Goal: Task Accomplishment & Management: Manage account settings

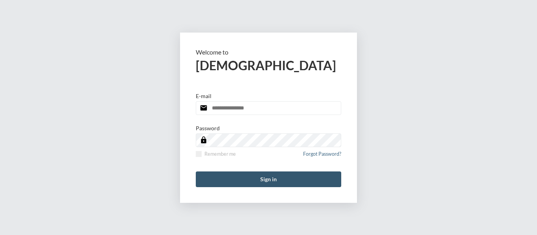
type input "**********"
click at [279, 180] on button "Sign in" at bounding box center [268, 180] width 145 height 16
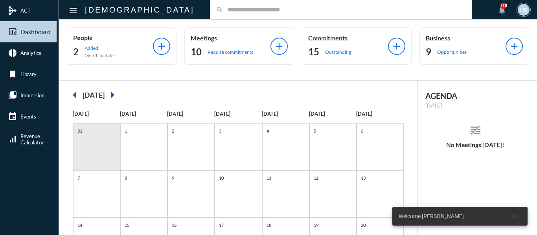
click at [210, 6] on div "search" at bounding box center [341, 9] width 262 height 19
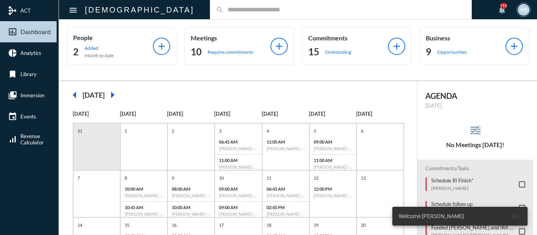
click at [224, 7] on input "text" at bounding box center [345, 9] width 242 height 7
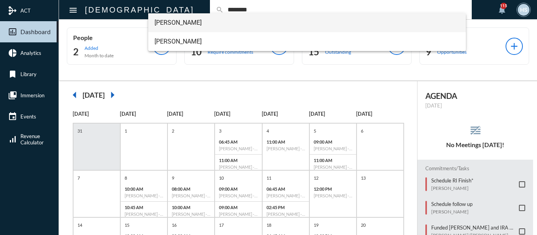
type input "********"
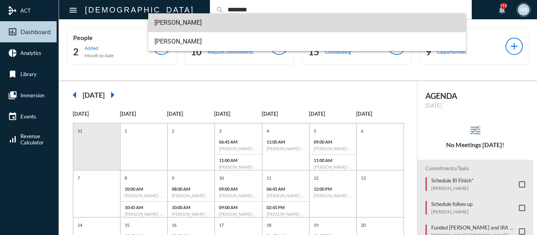
click at [182, 23] on span "Jennifer Clifford" at bounding box center [306, 22] width 305 height 19
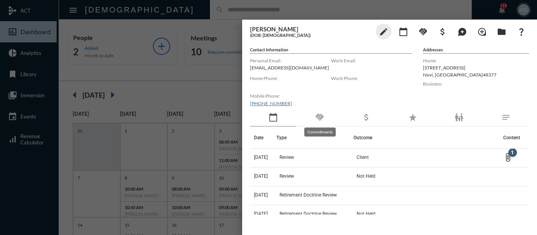
click at [320, 115] on mat-icon "handshake" at bounding box center [319, 117] width 9 height 9
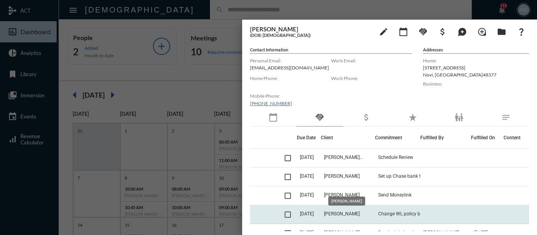
click at [358, 213] on span "Jennifer Clifford" at bounding box center [342, 214] width 36 height 6
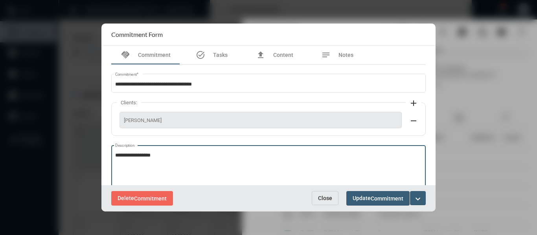
click at [175, 157] on textarea "**********" at bounding box center [268, 167] width 307 height 31
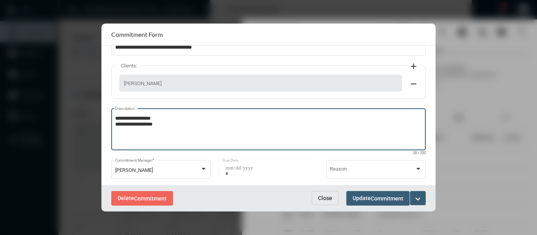
scroll to position [39, 0]
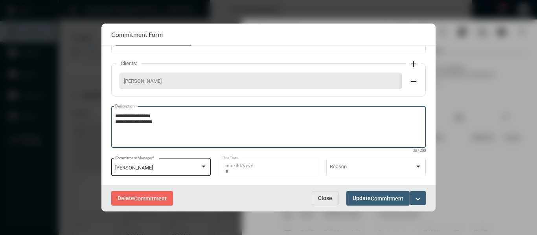
type textarea "**********"
click at [202, 167] on div at bounding box center [204, 167] width 4 height 2
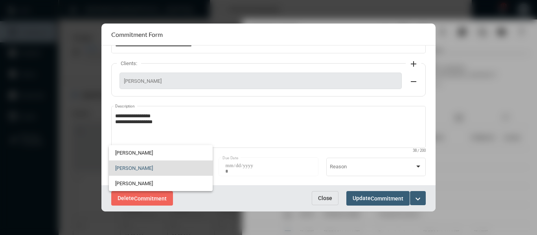
click at [139, 165] on span "[PERSON_NAME]" at bounding box center [160, 168] width 91 height 15
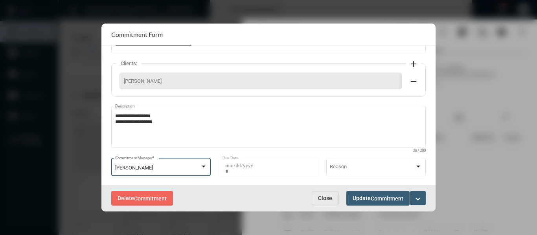
drag, startPoint x: 418, startPoint y: 200, endPoint x: 422, endPoint y: 192, distance: 8.8
click at [418, 200] on mat-icon "expand_more" at bounding box center [417, 198] width 9 height 9
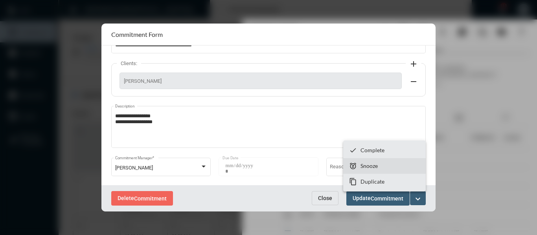
click at [370, 165] on p "Snooze" at bounding box center [368, 166] width 17 height 7
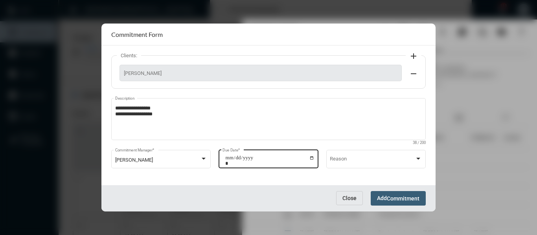
scroll to position [50, 0]
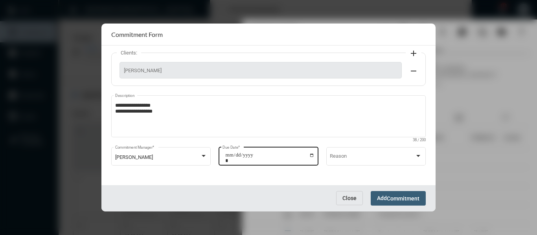
click at [312, 157] on input "**********" at bounding box center [269, 157] width 89 height 11
type input "**********"
click at [400, 195] on button "Add Commitment" at bounding box center [397, 198] width 55 height 15
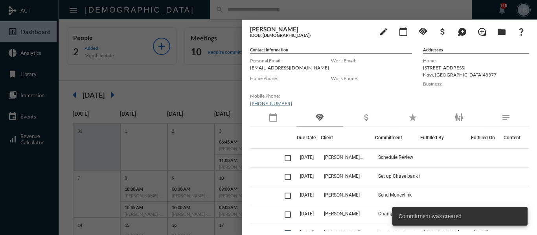
click at [238, 80] on div at bounding box center [268, 117] width 537 height 235
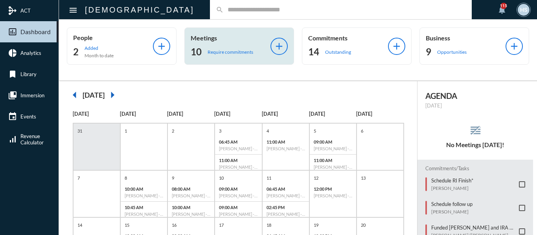
click at [226, 52] on p "Require commitments" at bounding box center [230, 52] width 46 height 6
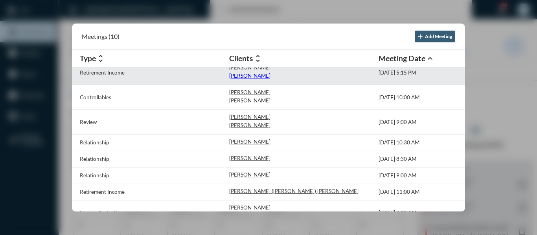
scroll to position [62, 0]
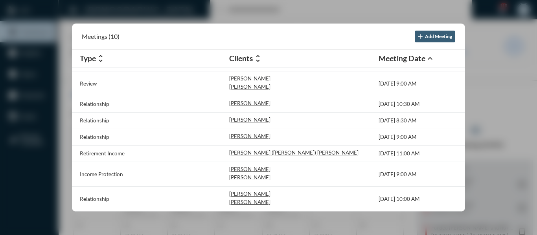
click at [305, 13] on div at bounding box center [268, 117] width 537 height 235
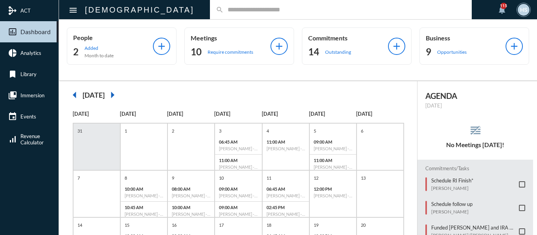
click at [210, 4] on div "search" at bounding box center [341, 9] width 262 height 19
drag, startPoint x: 200, startPoint y: 7, endPoint x: 201, endPoint y: 4, distance: 4.1
click at [224, 7] on input "text" at bounding box center [345, 9] width 242 height 7
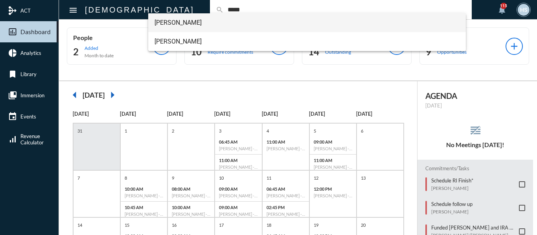
type input "*****"
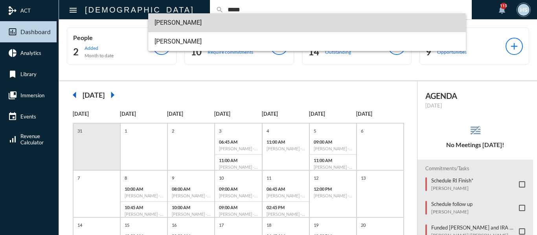
click at [179, 24] on span "David Girst" at bounding box center [306, 22] width 305 height 19
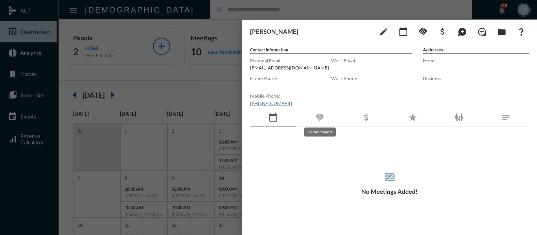
click at [320, 116] on mat-icon "handshake" at bounding box center [319, 117] width 9 height 9
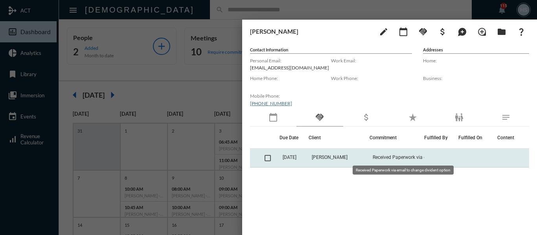
click at [388, 157] on span "Received Paperwork via email to change divident option" at bounding box center [411, 158] width 79 height 6
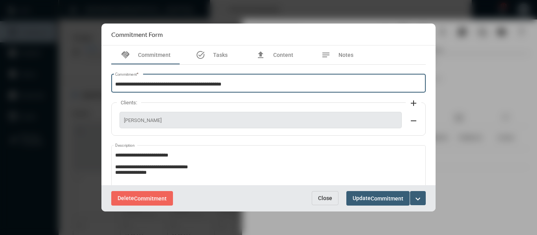
drag, startPoint x: 189, startPoint y: 83, endPoint x: 108, endPoint y: 83, distance: 81.3
click at [108, 83] on div "**********" at bounding box center [268, 166] width 322 height 203
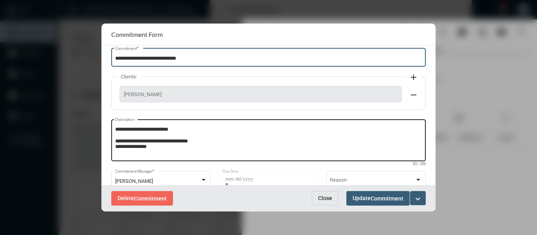
scroll to position [39, 0]
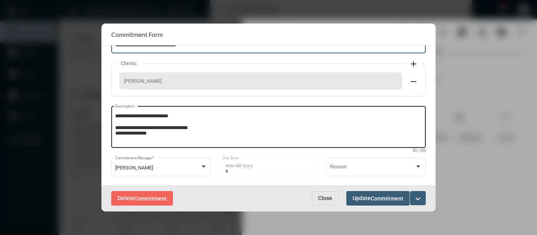
type input "**********"
click at [174, 137] on textarea "**********" at bounding box center [268, 128] width 307 height 31
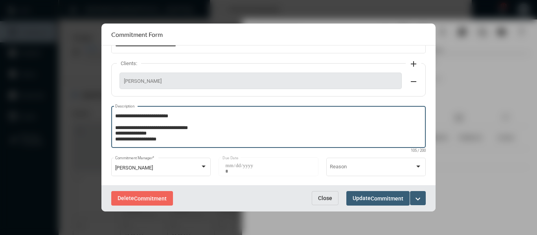
type textarea "**********"
click at [418, 193] on button "expand_more" at bounding box center [418, 198] width 16 height 14
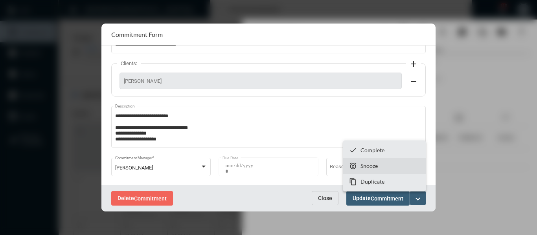
click at [370, 163] on p "Snooze" at bounding box center [368, 166] width 17 height 7
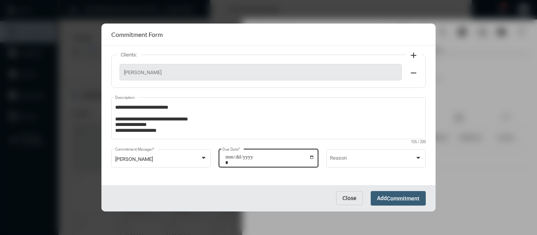
scroll to position [50, 0]
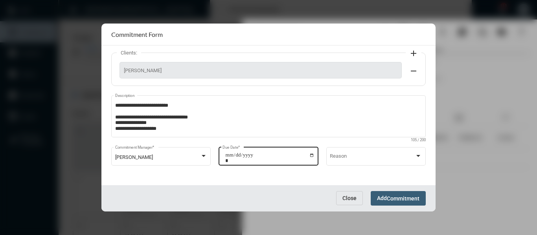
click at [310, 155] on input "**********" at bounding box center [269, 157] width 89 height 11
type input "**********"
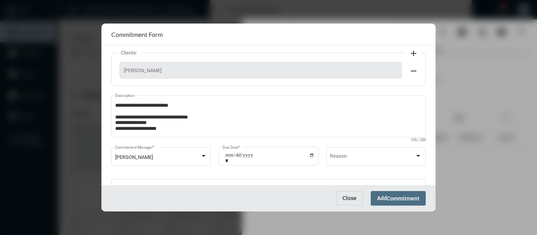
click at [396, 196] on span "Commitment" at bounding box center [403, 199] width 33 height 6
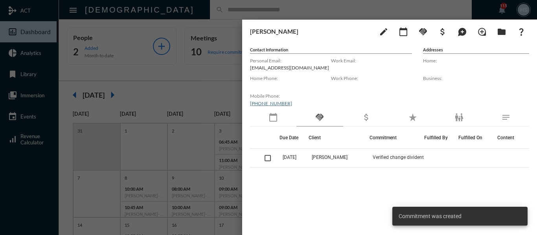
drag, startPoint x: 210, startPoint y: 85, endPoint x: 220, endPoint y: 5, distance: 80.7
click at [210, 83] on div at bounding box center [268, 117] width 537 height 235
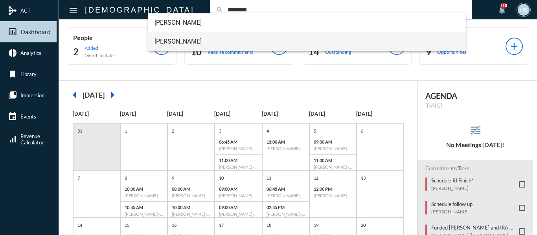
type input "********"
click at [171, 42] on span "Mark Clifford" at bounding box center [306, 41] width 305 height 19
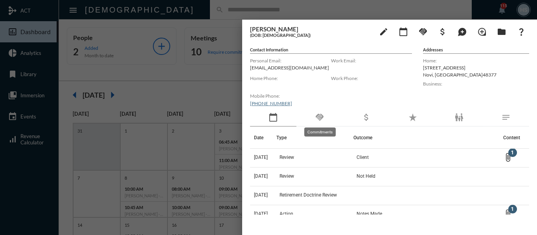
click at [319, 118] on mat-icon "handshake" at bounding box center [319, 117] width 9 height 9
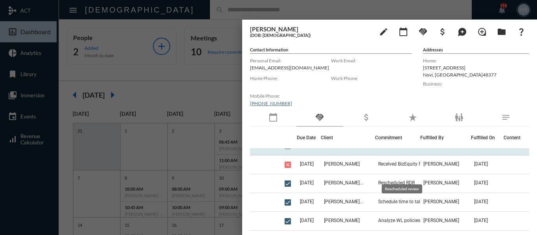
scroll to position [0, 0]
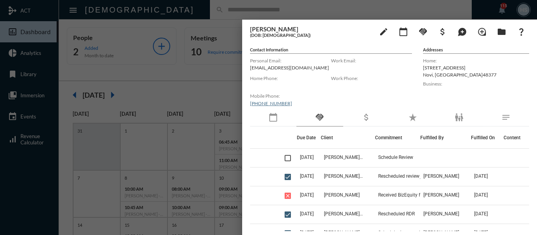
click at [187, 7] on div at bounding box center [268, 117] width 537 height 235
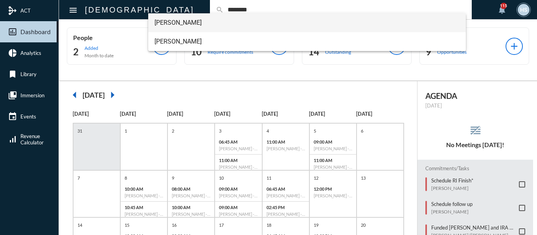
type input "********"
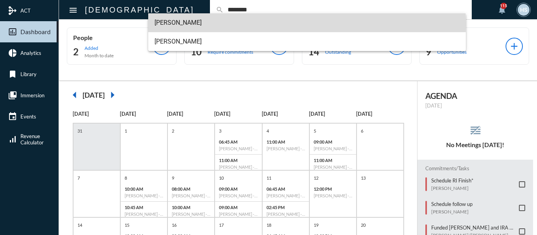
click at [183, 24] on span "Jennifer Clifford" at bounding box center [306, 22] width 305 height 19
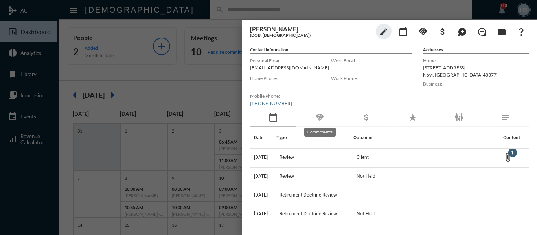
click at [320, 118] on mat-icon "handshake" at bounding box center [319, 117] width 9 height 9
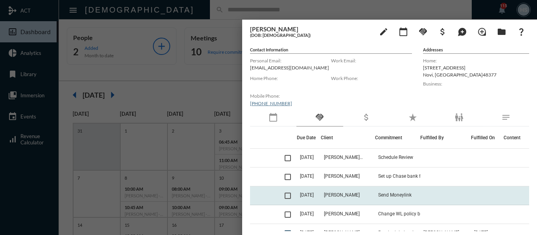
scroll to position [39, 0]
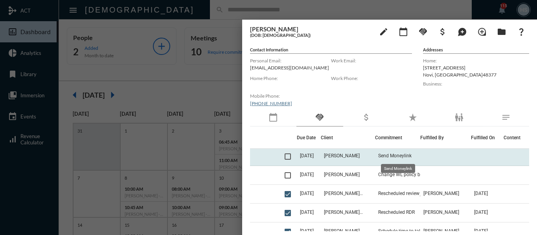
click at [403, 157] on span "Send Moneylink" at bounding box center [394, 156] width 33 height 6
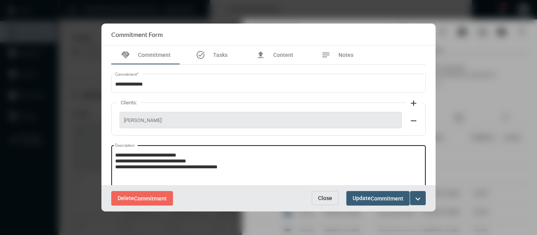
click at [246, 164] on textarea "**********" at bounding box center [268, 167] width 307 height 31
click at [231, 167] on textarea "**********" at bounding box center [268, 167] width 307 height 31
type textarea "**********"
click at [385, 200] on span "Commitment" at bounding box center [386, 199] width 33 height 6
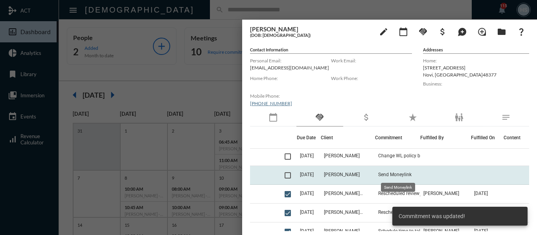
click at [405, 174] on span "Send Moneylink" at bounding box center [394, 175] width 33 height 6
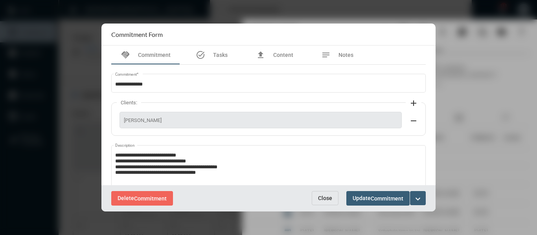
click at [325, 196] on span "Close" at bounding box center [325, 198] width 14 height 6
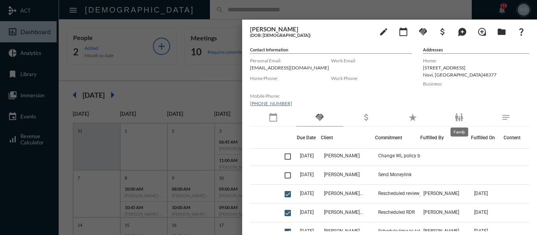
click at [460, 119] on mat-icon "family_restroom" at bounding box center [458, 117] width 9 height 9
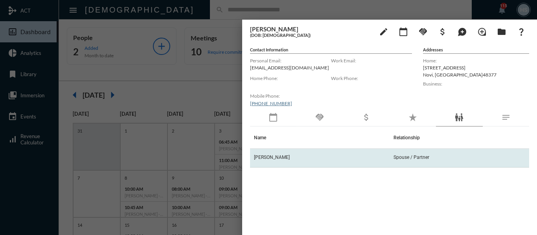
click at [276, 157] on span "Mark Clifford" at bounding box center [272, 158] width 36 height 6
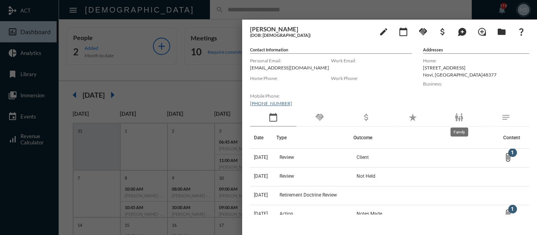
click at [457, 116] on mat-icon "family_restroom" at bounding box center [458, 117] width 9 height 9
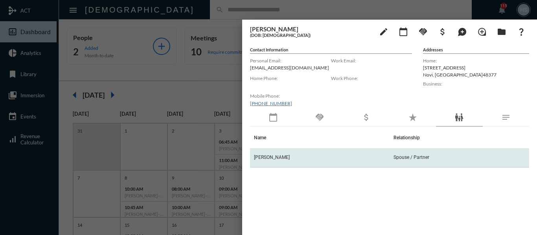
click at [280, 157] on span "Jennifer Clifford" at bounding box center [272, 158] width 36 height 6
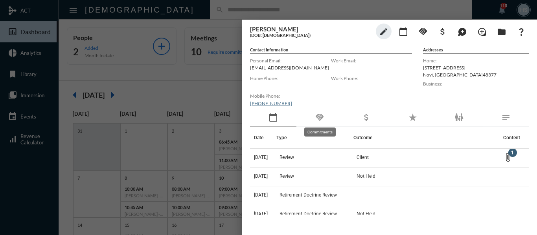
click at [321, 120] on mat-icon "handshake" at bounding box center [319, 117] width 9 height 9
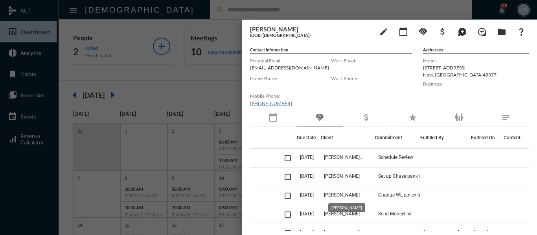
click at [354, 213] on mat-tooltip-component "Jennifer Clifford" at bounding box center [347, 208] width 48 height 20
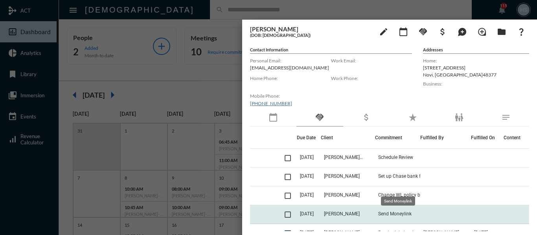
click at [402, 213] on span "Send Moneylink" at bounding box center [394, 214] width 33 height 6
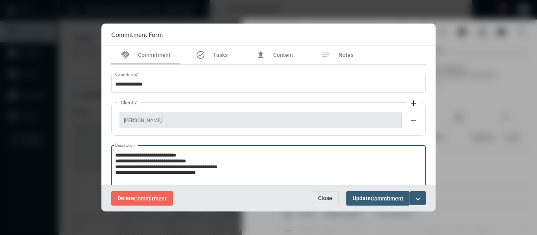
drag, startPoint x: 217, startPoint y: 174, endPoint x: 161, endPoint y: 173, distance: 55.8
click at [161, 173] on textarea "**********" at bounding box center [268, 167] width 307 height 31
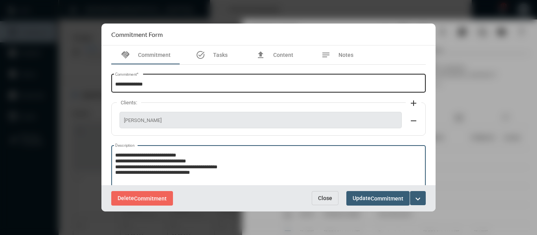
type textarea "**********"
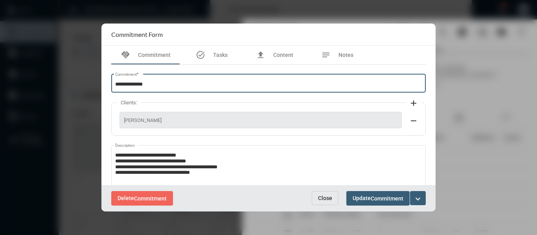
drag, startPoint x: 125, startPoint y: 85, endPoint x: 87, endPoint y: 85, distance: 38.1
click at [87, 85] on div "**********" at bounding box center [268, 117] width 537 height 235
type input "**********"
click at [416, 199] on mat-icon "expand_more" at bounding box center [417, 198] width 9 height 9
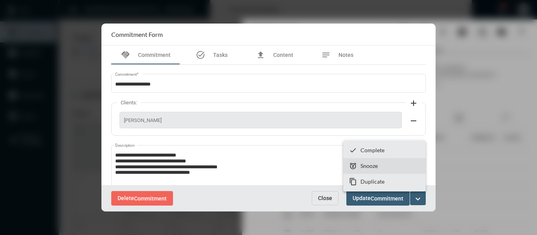
click at [369, 165] on p "Snooze" at bounding box center [368, 166] width 17 height 7
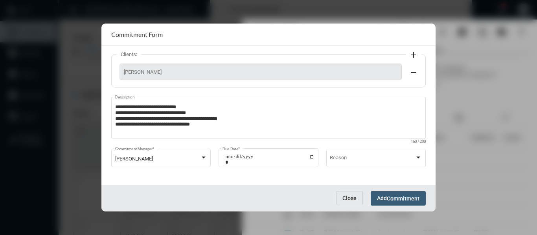
scroll to position [50, 0]
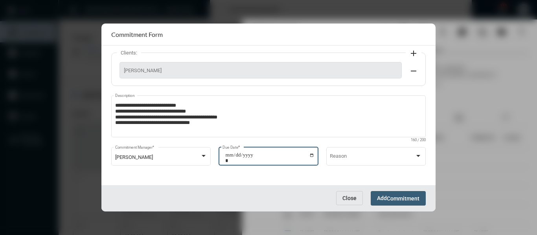
click at [308, 155] on input "**********" at bounding box center [269, 157] width 89 height 11
type input "**********"
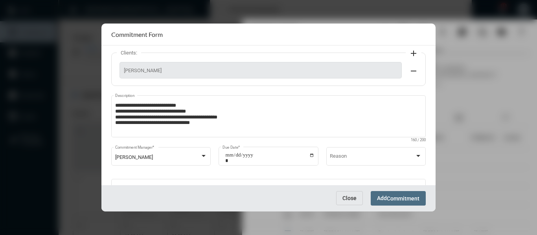
click at [407, 196] on span "Commitment" at bounding box center [403, 199] width 33 height 6
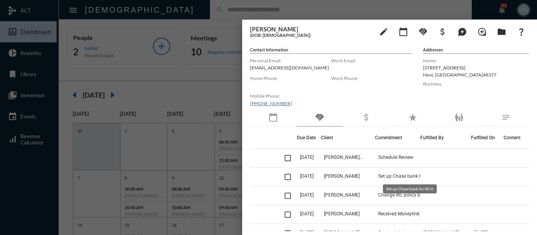
click at [413, 175] on span "Set up Chase bank for WCA" at bounding box center [407, 177] width 59 height 6
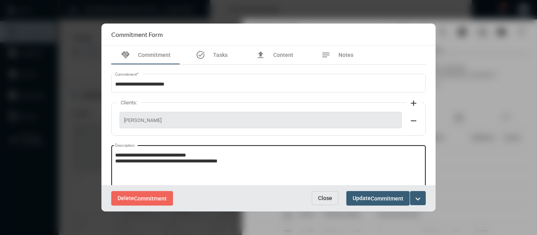
click at [234, 160] on textarea "**********" at bounding box center [268, 167] width 307 height 31
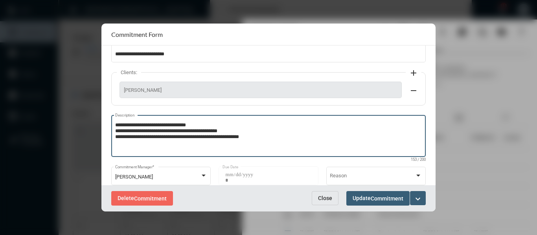
scroll to position [82, 0]
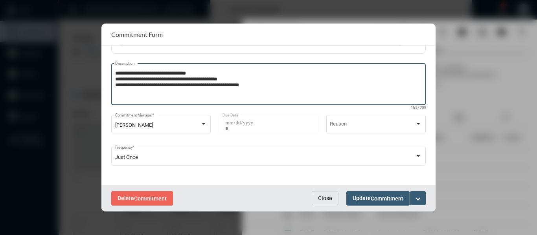
type textarea "**********"
click at [416, 197] on mat-icon "expand_more" at bounding box center [417, 198] width 9 height 9
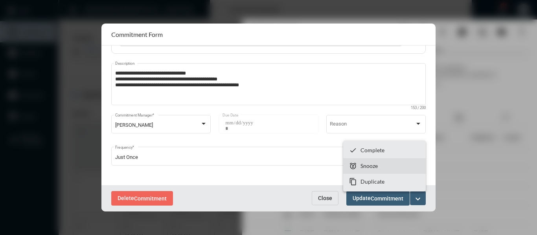
click at [374, 168] on p "Snooze" at bounding box center [368, 166] width 17 height 7
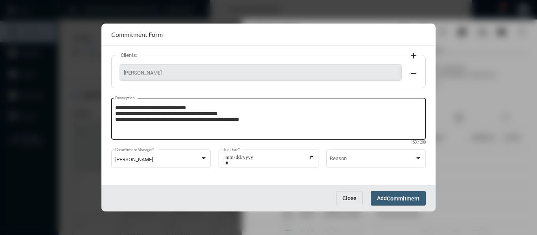
scroll to position [50, 0]
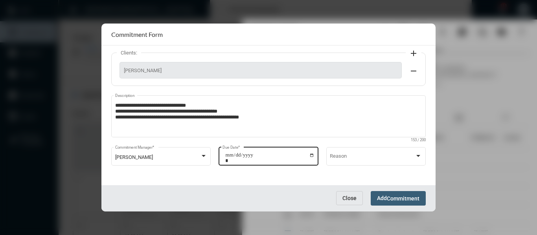
click at [314, 156] on div "**********" at bounding box center [267, 156] width 99 height 20
click at [311, 156] on input "**********" at bounding box center [269, 157] width 89 height 11
type input "**********"
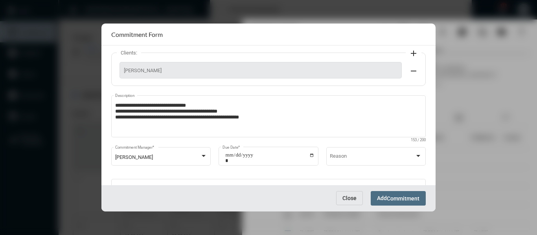
click at [416, 203] on button "Add Commitment" at bounding box center [397, 198] width 55 height 15
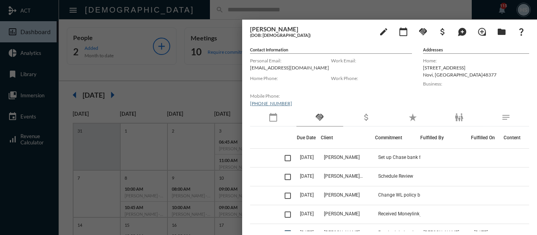
click at [190, 74] on div at bounding box center [268, 117] width 537 height 235
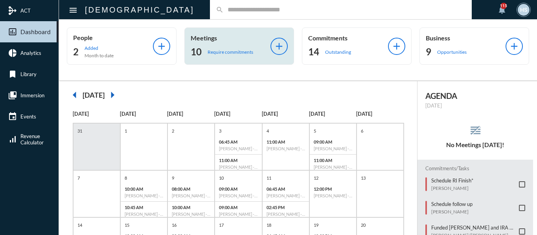
click at [214, 51] on p "Require commitments" at bounding box center [230, 52] width 46 height 6
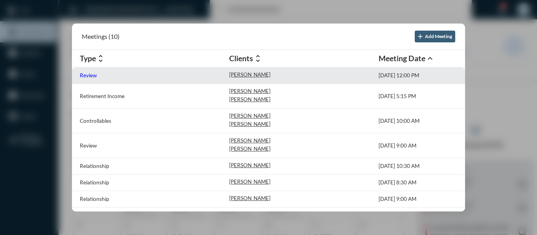
click at [86, 76] on p "Review" at bounding box center [88, 75] width 17 height 6
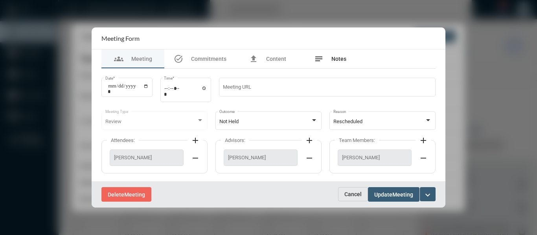
click at [337, 59] on span "Notes" at bounding box center [338, 59] width 15 height 6
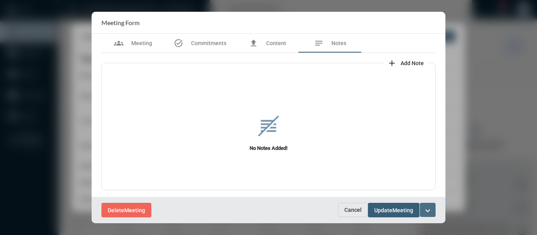
click at [431, 209] on mat-icon "expand_more" at bounding box center [427, 210] width 9 height 9
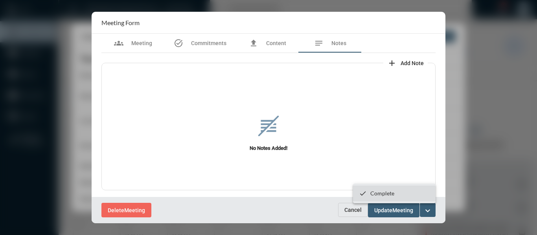
click at [385, 194] on p "Complete" at bounding box center [382, 193] width 24 height 7
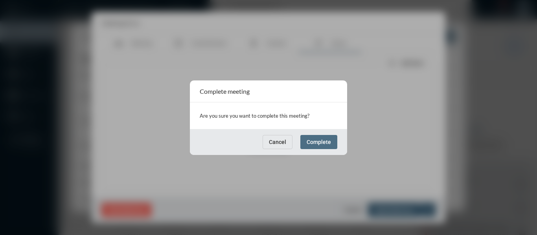
click at [325, 147] on button "Complete" at bounding box center [318, 142] width 37 height 14
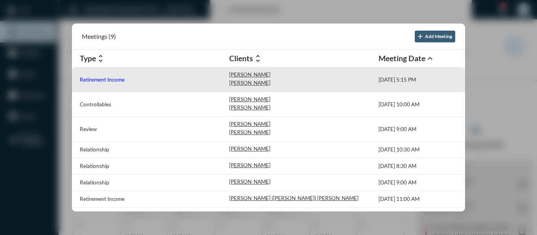
click at [86, 80] on p "Retirement Income" at bounding box center [102, 80] width 45 height 6
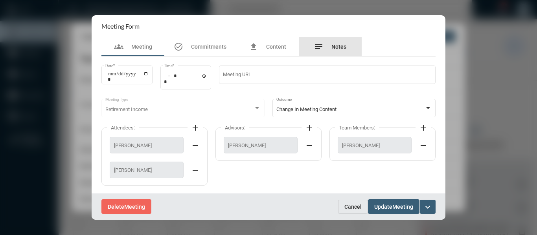
click at [337, 48] on span "Notes" at bounding box center [338, 47] width 15 height 6
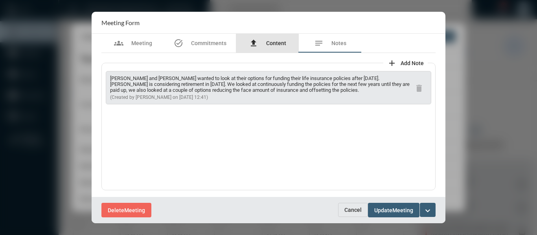
click at [278, 44] on span "Content" at bounding box center [276, 43] width 20 height 6
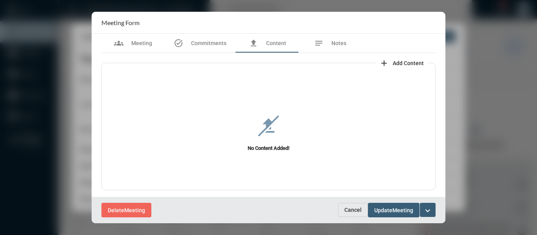
click at [405, 61] on span "Add Content" at bounding box center [407, 63] width 31 height 6
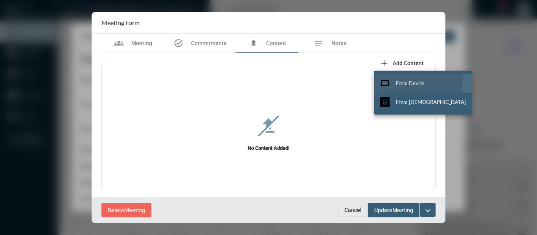
click at [417, 82] on span "From Device" at bounding box center [410, 83] width 29 height 6
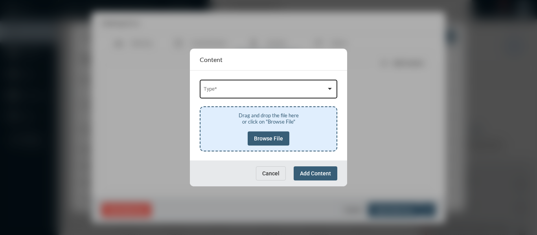
click at [310, 84] on div "Type *" at bounding box center [269, 89] width 130 height 20
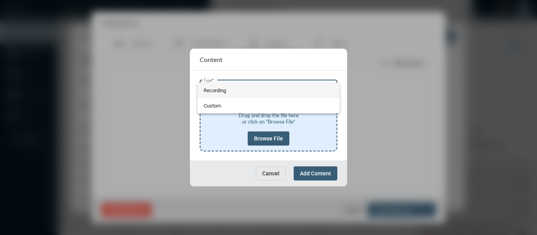
click at [218, 90] on span "Recording" at bounding box center [269, 90] width 130 height 15
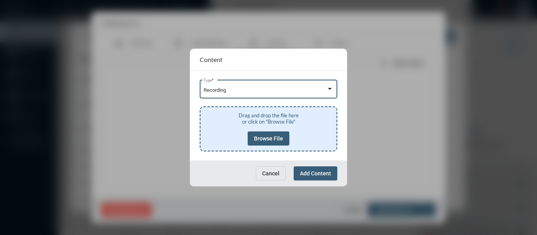
click at [273, 143] on button "Browse File" at bounding box center [269, 139] width 42 height 14
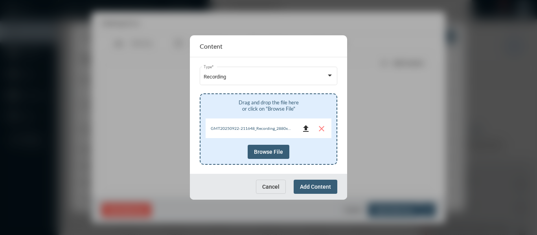
click at [307, 127] on mat-icon "file_upload" at bounding box center [305, 128] width 9 height 9
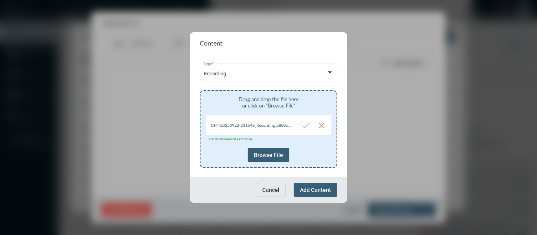
click at [306, 191] on span "Add Content" at bounding box center [315, 190] width 31 height 6
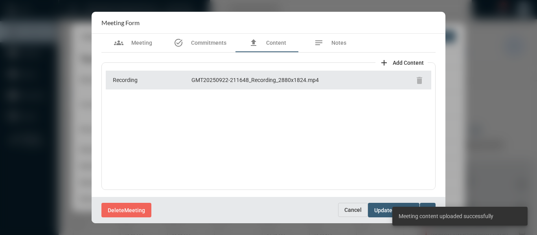
scroll to position [0, 0]
click at [262, 207] on div "Delete Meeting" at bounding box center [219, 210] width 237 height 15
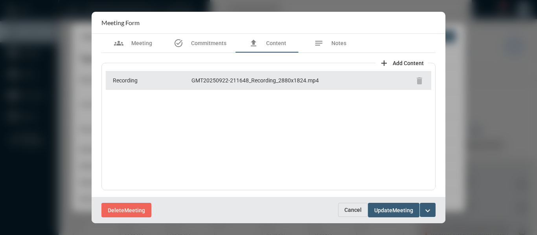
click at [427, 208] on mat-icon "expand_more" at bounding box center [427, 210] width 9 height 9
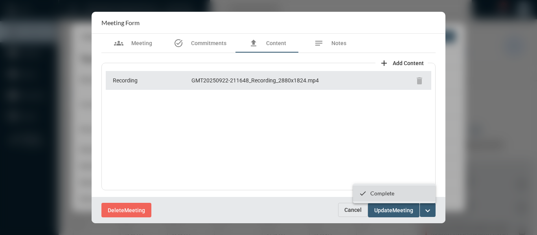
click at [391, 194] on p "Complete" at bounding box center [382, 193] width 24 height 7
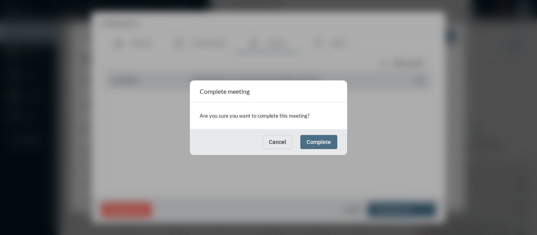
click at [321, 140] on span "Complete" at bounding box center [318, 142] width 24 height 6
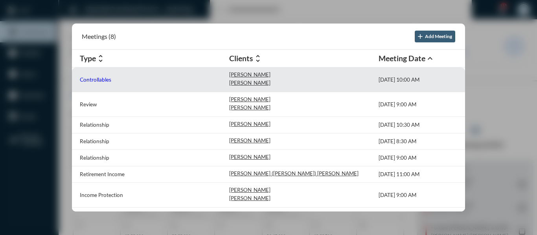
click at [86, 80] on p "Controllables" at bounding box center [95, 80] width 31 height 6
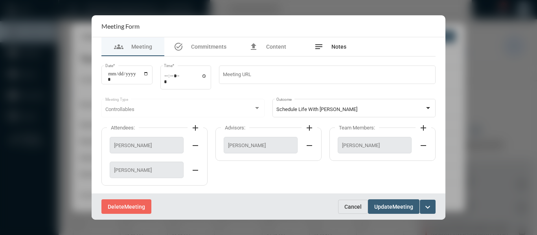
click at [341, 44] on span "Notes" at bounding box center [338, 47] width 15 height 6
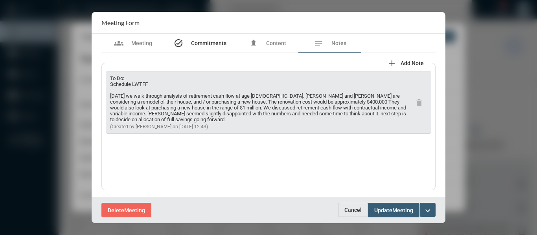
click at [211, 44] on span "Commitments" at bounding box center [208, 43] width 35 height 6
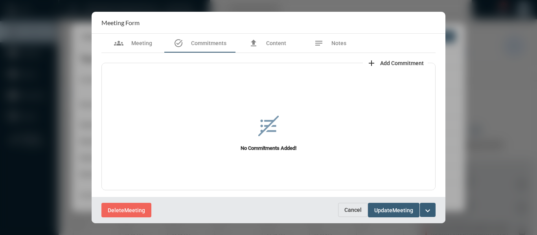
click at [405, 59] on button "add Add Commitment" at bounding box center [395, 63] width 65 height 16
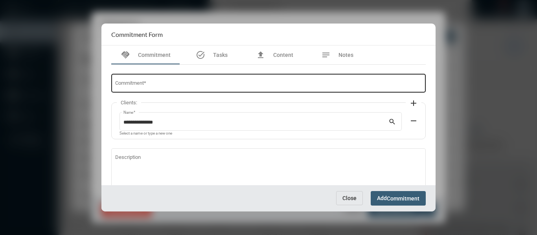
drag, startPoint x: 203, startPoint y: 81, endPoint x: 207, endPoint y: 75, distance: 7.5
click at [203, 79] on div "Commitment *" at bounding box center [268, 83] width 307 height 20
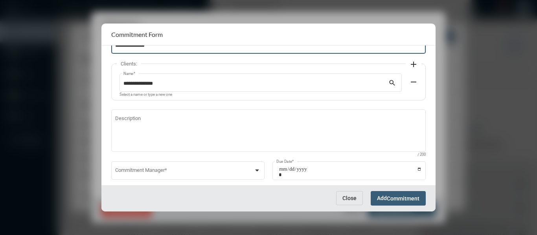
scroll to position [39, 0]
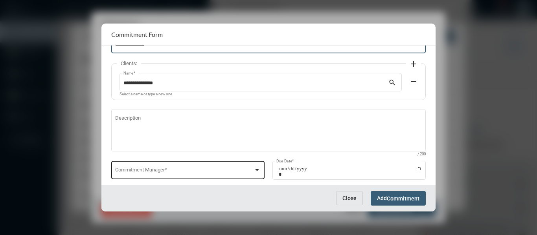
type input "**********"
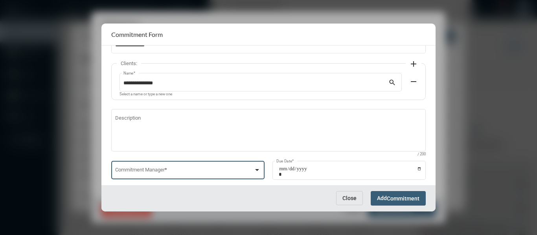
click at [257, 170] on div at bounding box center [257, 170] width 4 height 2
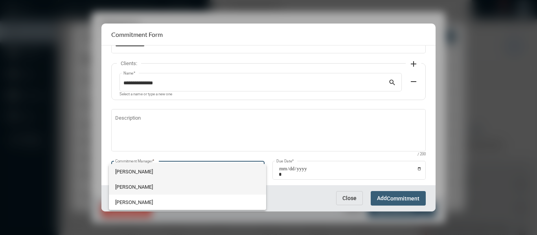
click at [128, 187] on span "[PERSON_NAME]" at bounding box center [187, 187] width 145 height 15
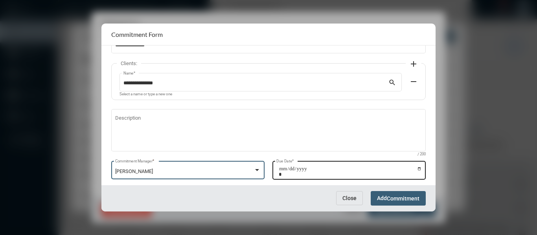
click at [419, 169] on input "Due Date *" at bounding box center [350, 171] width 143 height 11
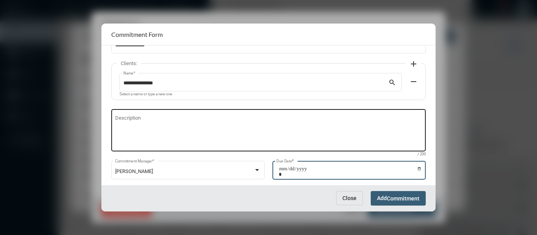
type input "**********"
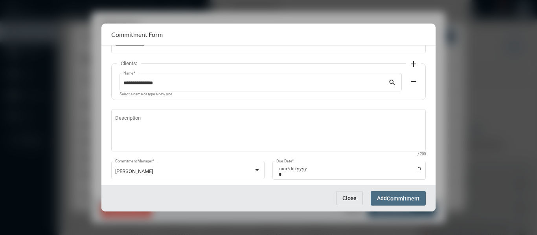
click at [386, 200] on span "Add Commitment" at bounding box center [398, 198] width 42 height 6
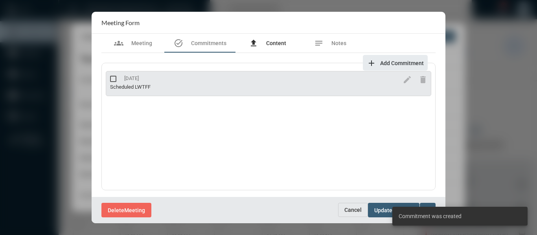
click at [269, 42] on span "Content" at bounding box center [276, 43] width 20 height 6
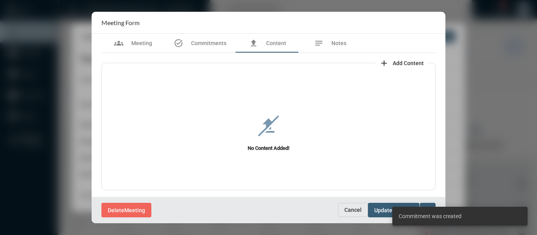
click at [405, 63] on span "Add Content" at bounding box center [407, 63] width 31 height 6
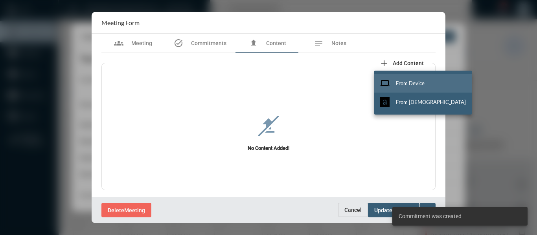
click at [407, 83] on span "From Device" at bounding box center [410, 83] width 29 height 6
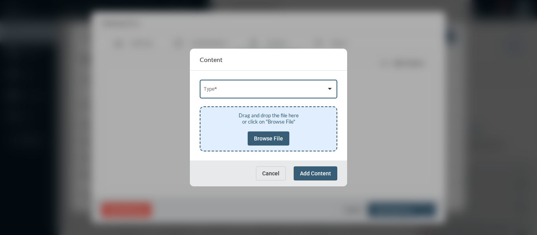
click at [292, 90] on span at bounding box center [265, 91] width 123 height 6
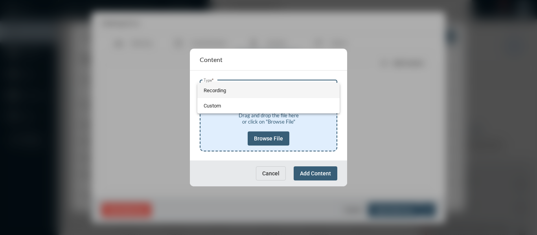
click at [213, 90] on span "Recording" at bounding box center [269, 90] width 130 height 15
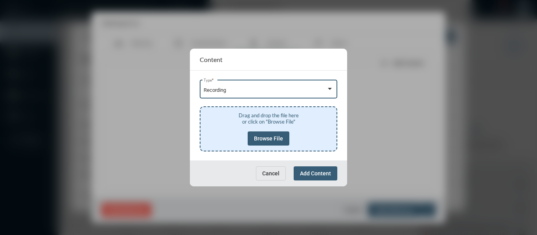
click at [263, 136] on span "Browse File" at bounding box center [268, 139] width 29 height 6
click at [273, 135] on button "Browse File" at bounding box center [269, 139] width 42 height 14
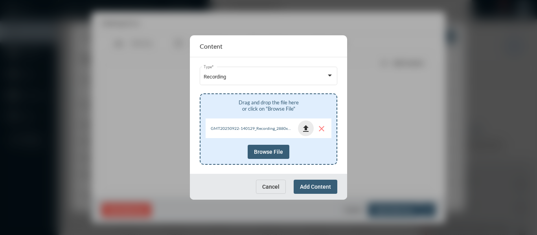
click at [306, 128] on mat-icon "file_upload" at bounding box center [305, 128] width 9 height 9
click at [317, 187] on span "Add Content" at bounding box center [315, 187] width 31 height 6
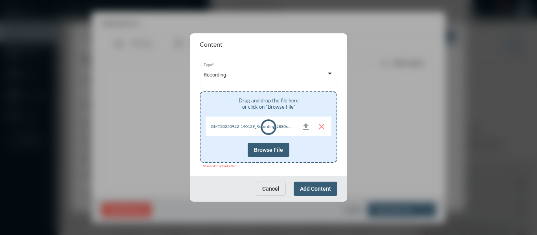
click at [193, 188] on div "Cancel Add Content" at bounding box center [268, 189] width 157 height 26
click at [274, 187] on span "Cancel" at bounding box center [270, 189] width 17 height 6
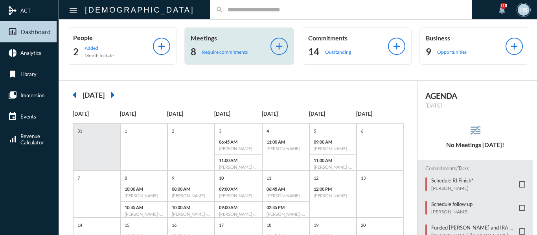
click at [219, 53] on p "Require commitments" at bounding box center [225, 52] width 46 height 6
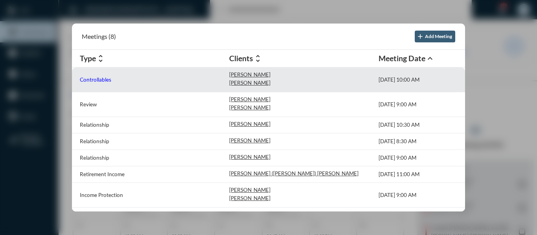
click at [101, 79] on p "Controllables" at bounding box center [95, 80] width 31 height 6
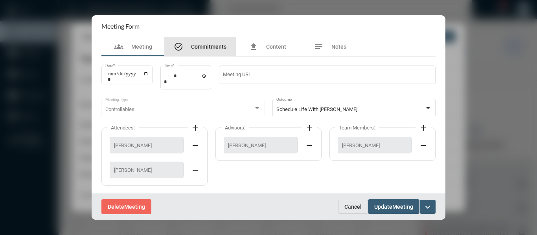
click at [210, 44] on span "Commitments" at bounding box center [208, 47] width 35 height 6
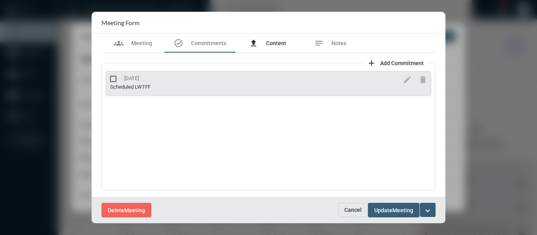
click at [285, 42] on span "Content" at bounding box center [276, 43] width 20 height 6
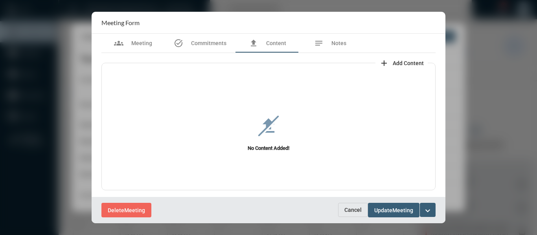
click at [408, 63] on span "Add Content" at bounding box center [407, 63] width 31 height 6
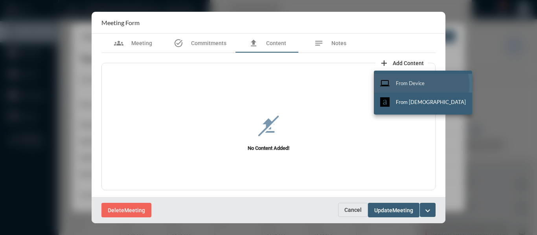
click at [421, 85] on span "From Device" at bounding box center [410, 83] width 29 height 6
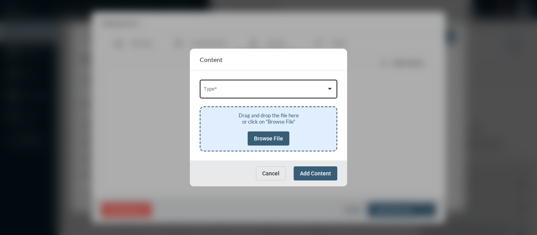
click at [292, 87] on div "Type *" at bounding box center [269, 89] width 130 height 20
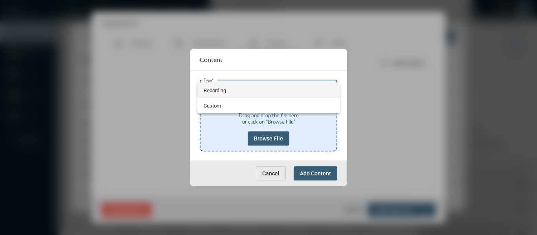
click at [221, 89] on span "Recording" at bounding box center [269, 90] width 130 height 15
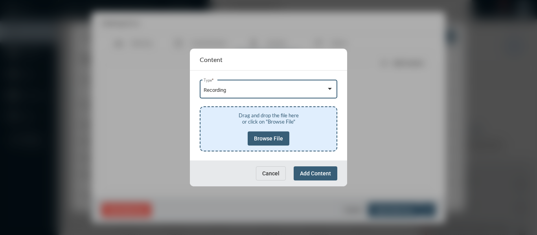
click at [260, 139] on span "Browse File" at bounding box center [268, 139] width 29 height 6
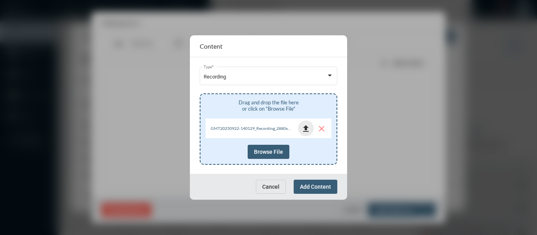
click at [304, 128] on mat-icon "file_upload" at bounding box center [305, 128] width 9 height 9
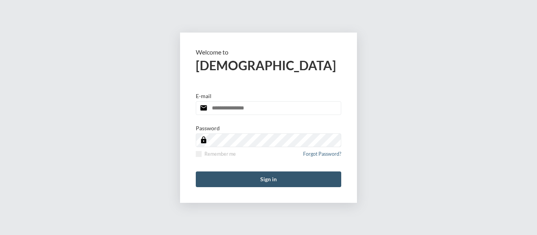
type input "**********"
click at [268, 180] on button "Sign in" at bounding box center [268, 180] width 145 height 16
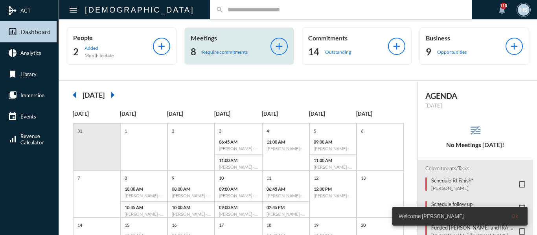
click at [221, 53] on p "Require commitments" at bounding box center [225, 52] width 46 height 6
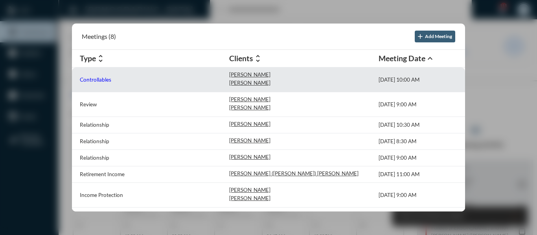
click at [97, 78] on p "Controllables" at bounding box center [95, 80] width 31 height 6
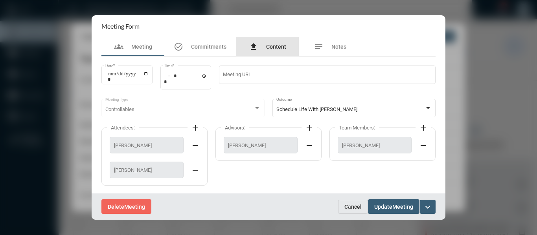
click at [270, 45] on span "Content" at bounding box center [276, 47] width 20 height 6
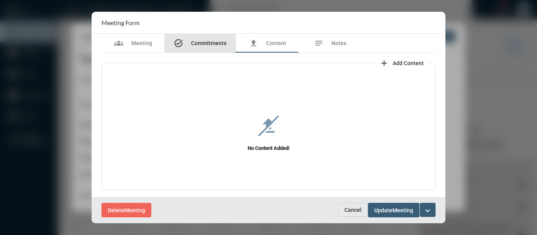
click at [206, 44] on span "Commitments" at bounding box center [208, 43] width 35 height 6
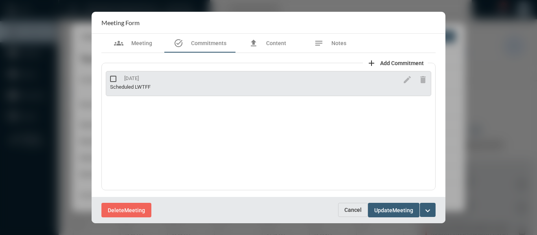
click at [398, 62] on span "Add Commitment" at bounding box center [402, 63] width 44 height 6
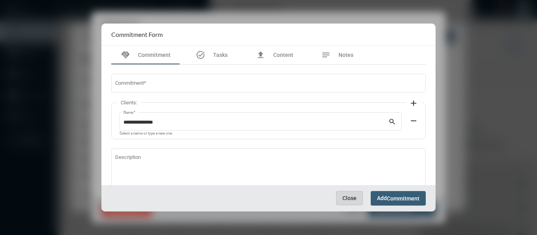
click at [347, 198] on span "Close" at bounding box center [349, 198] width 14 height 6
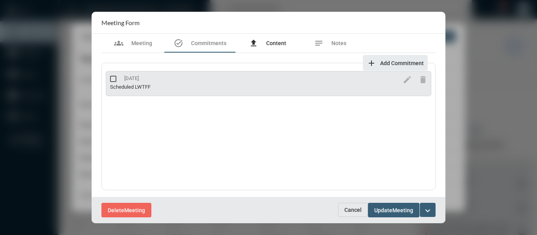
click at [275, 40] on span "Content" at bounding box center [276, 43] width 20 height 6
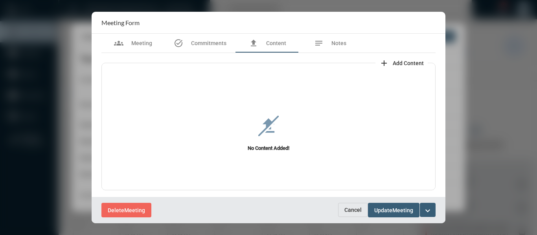
click at [381, 62] on mat-icon "add" at bounding box center [383, 63] width 9 height 9
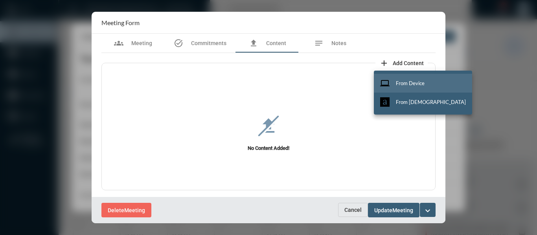
click at [417, 86] on span "From Device" at bounding box center [410, 83] width 29 height 6
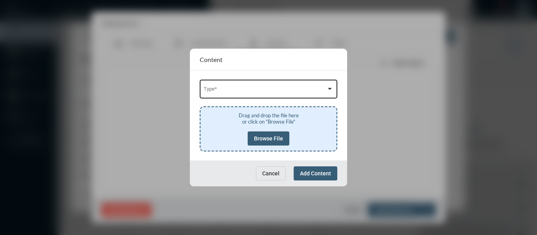
click at [283, 85] on div "Type *" at bounding box center [269, 89] width 130 height 20
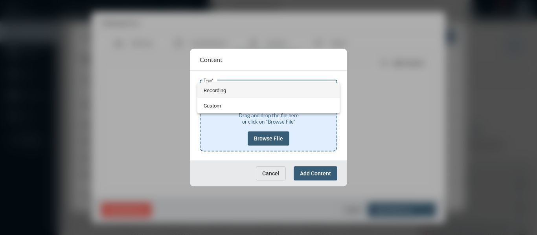
click at [214, 89] on span "Recording" at bounding box center [269, 90] width 130 height 15
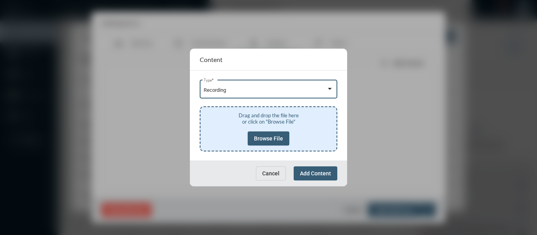
click at [260, 134] on button "Browse File" at bounding box center [269, 139] width 42 height 14
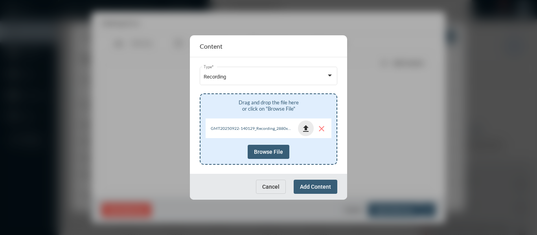
click at [305, 128] on mat-icon "file_upload" at bounding box center [305, 128] width 9 height 9
click at [210, 193] on div "Cancel Add Content" at bounding box center [268, 187] width 157 height 26
click at [275, 182] on button "Cancel" at bounding box center [271, 187] width 30 height 14
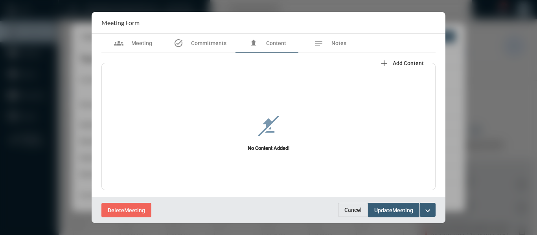
click at [354, 209] on span "Cancel" at bounding box center [352, 210] width 17 height 6
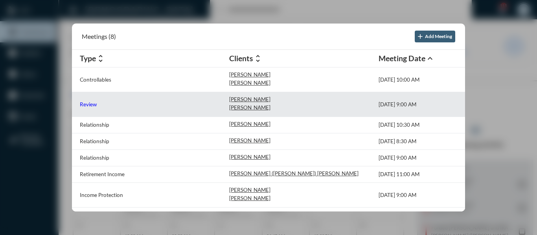
click at [92, 104] on p "Review" at bounding box center [88, 104] width 17 height 6
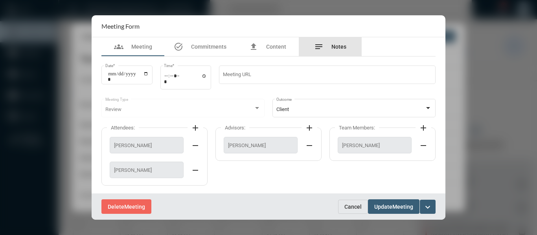
click at [339, 45] on span "Notes" at bounding box center [338, 47] width 15 height 6
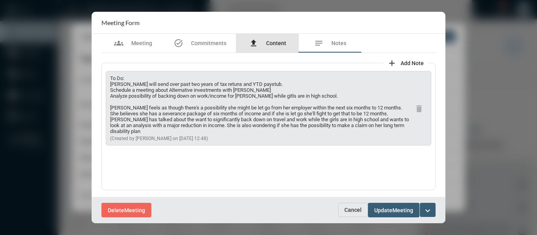
click at [274, 44] on span "Content" at bounding box center [276, 43] width 20 height 6
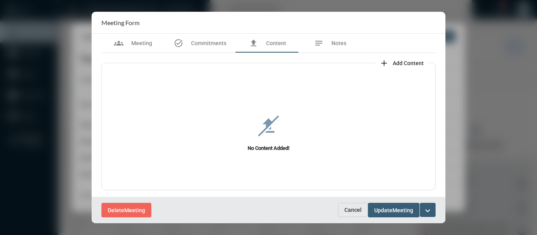
click at [353, 208] on span "Cancel" at bounding box center [352, 210] width 17 height 6
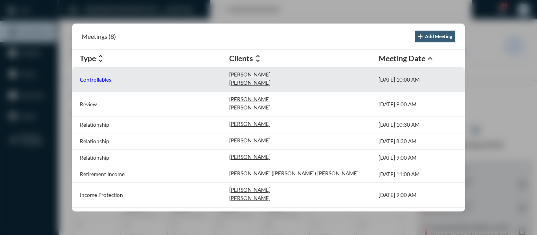
click at [87, 81] on p "Controllables" at bounding box center [95, 80] width 31 height 6
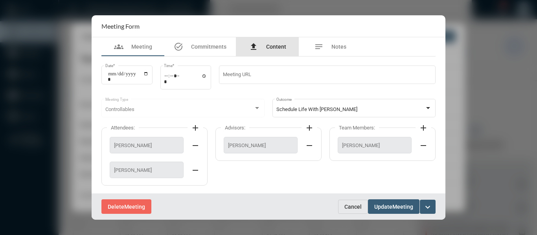
click at [285, 44] on span "Content" at bounding box center [276, 47] width 20 height 6
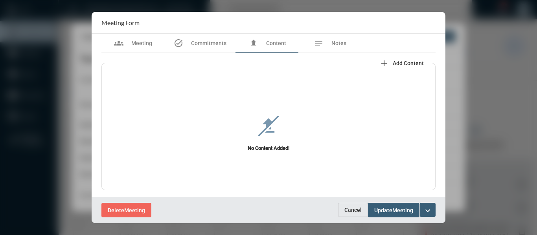
click at [382, 62] on mat-icon "add" at bounding box center [383, 63] width 9 height 9
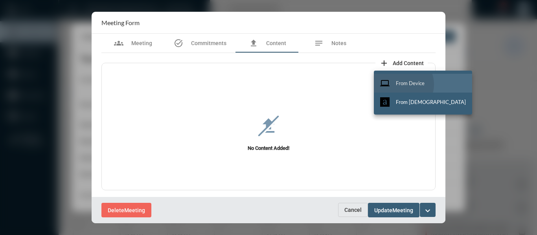
click at [400, 84] on span "From Device" at bounding box center [410, 83] width 29 height 6
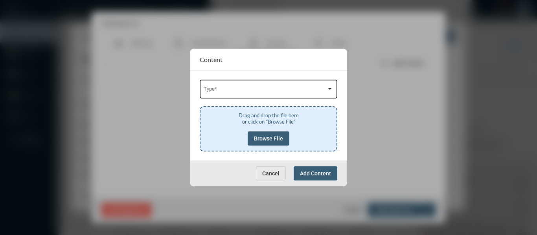
click at [251, 88] on span at bounding box center [265, 91] width 123 height 6
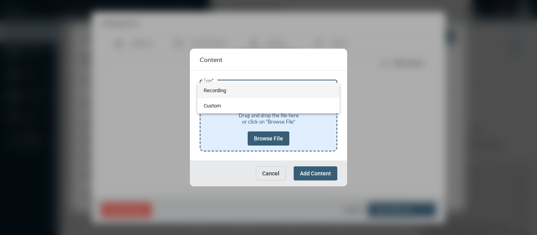
click at [220, 89] on span "Recording" at bounding box center [269, 90] width 130 height 15
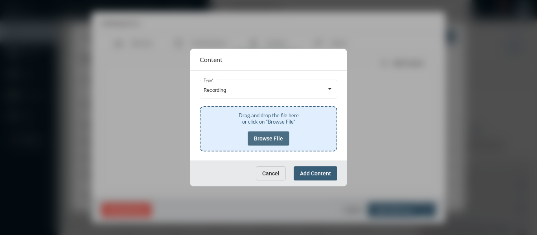
click at [253, 137] on button "Browse File" at bounding box center [269, 139] width 42 height 14
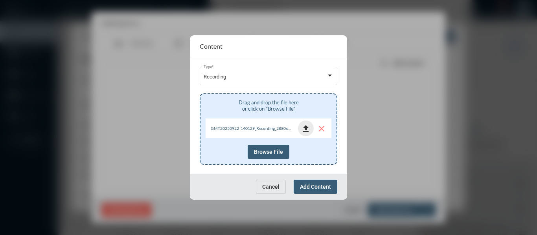
click at [304, 126] on mat-icon "file_upload" at bounding box center [305, 128] width 9 height 9
click at [273, 192] on button "Cancel" at bounding box center [271, 187] width 30 height 14
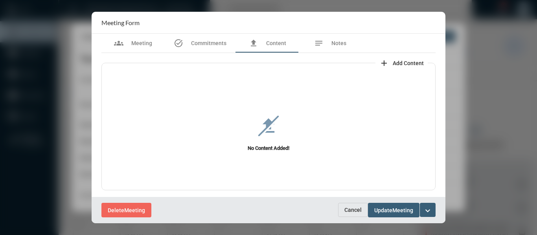
click at [357, 210] on span "Cancel" at bounding box center [352, 210] width 17 height 6
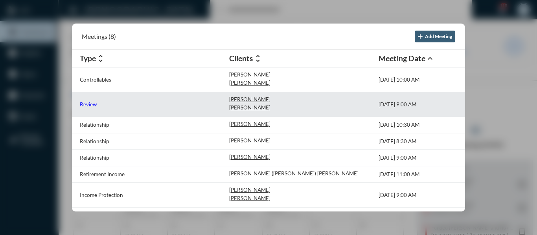
click at [84, 105] on p "Review" at bounding box center [88, 104] width 17 height 6
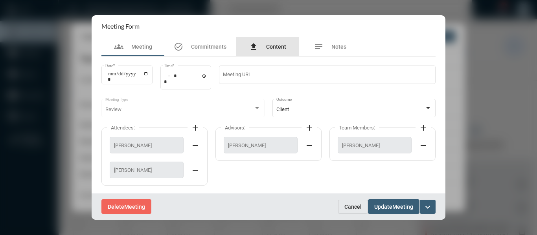
click at [275, 44] on span "Content" at bounding box center [276, 47] width 20 height 6
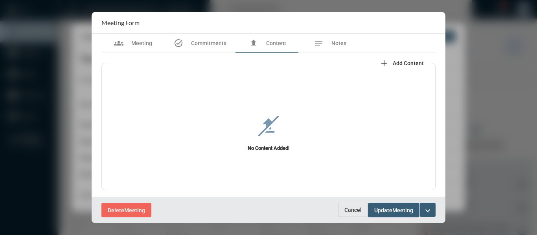
click at [403, 60] on span "Add Content" at bounding box center [407, 63] width 31 height 6
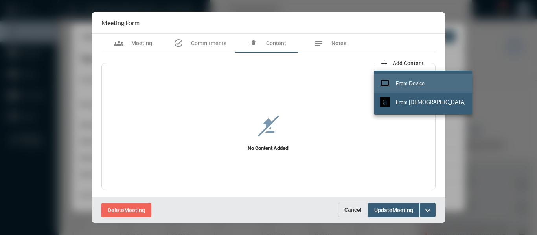
click at [423, 81] on span "From Device" at bounding box center [410, 83] width 29 height 6
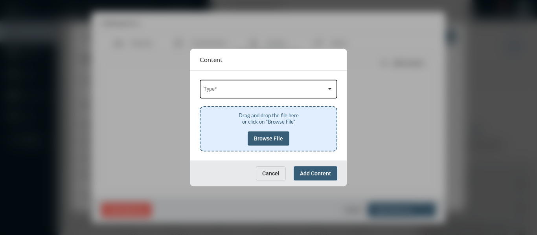
click at [259, 84] on div "Type *" at bounding box center [269, 89] width 130 height 20
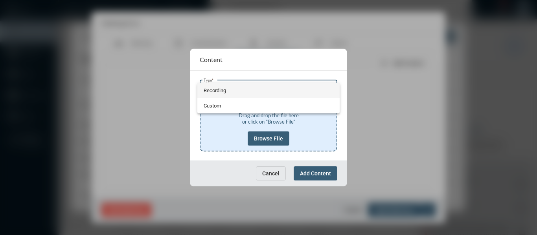
click at [208, 92] on span "Recording" at bounding box center [269, 90] width 130 height 15
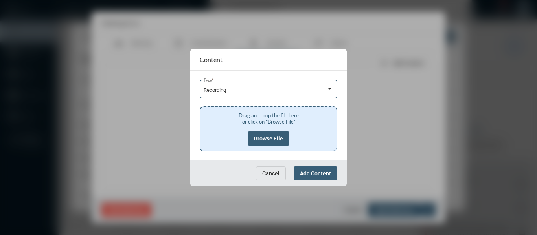
click at [264, 141] on span "Browse File" at bounding box center [268, 139] width 29 height 6
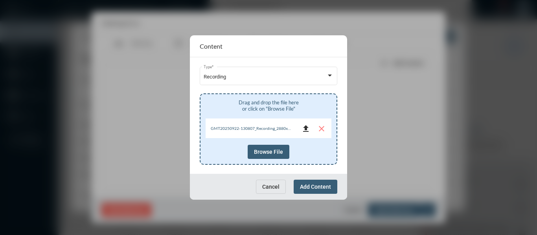
click at [308, 128] on mat-icon "file_upload" at bounding box center [305, 128] width 9 height 9
click at [235, 191] on div "Cancel Add Content" at bounding box center [268, 187] width 157 height 26
click at [273, 186] on span "Cancel" at bounding box center [270, 187] width 17 height 6
